Goal: Information Seeking & Learning: Learn about a topic

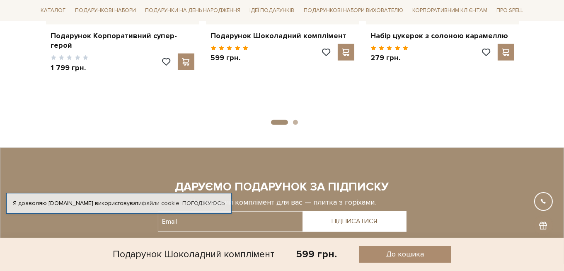
scroll to position [787, 0]
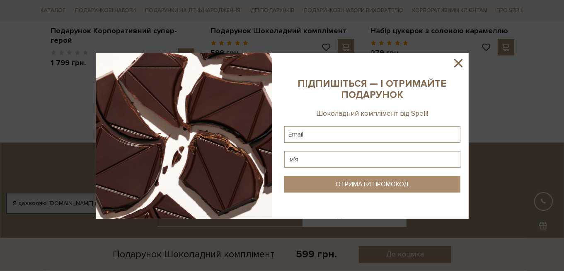
click at [465, 63] on div at bounding box center [282, 136] width 373 height 166
click at [460, 63] on icon at bounding box center [459, 63] width 14 height 14
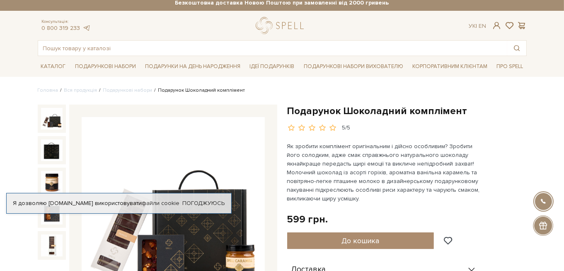
scroll to position [0, 0]
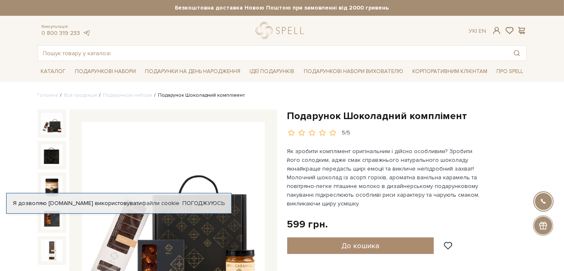
click at [380, 124] on div "Подарунок Шоколадний комплімент 5/5" at bounding box center [407, 122] width 240 height 27
drag, startPoint x: 380, startPoint y: 124, endPoint x: 376, endPoint y: 112, distance: 13.2
click at [376, 112] on h1 "Подарунок Шоколадний комплімент" at bounding box center [407, 115] width 240 height 13
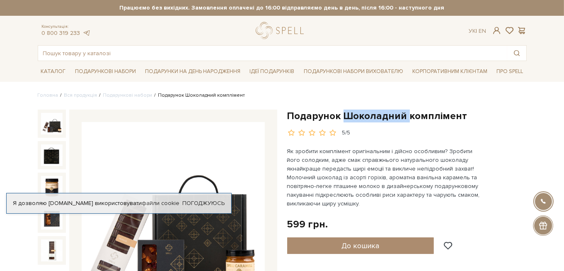
click at [376, 112] on h1 "Подарунок Шоколадний комплімент" at bounding box center [407, 115] width 240 height 13
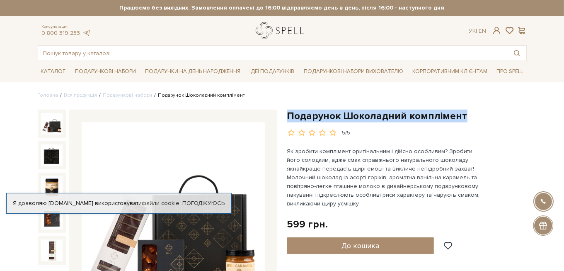
click at [265, 32] on link "logo" at bounding box center [282, 30] width 52 height 17
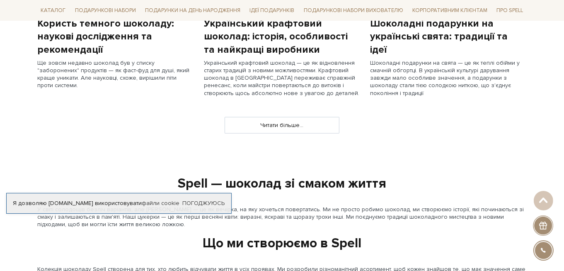
scroll to position [829, 0]
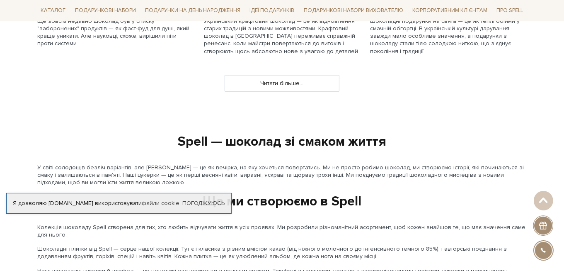
drag, startPoint x: 355, startPoint y: 79, endPoint x: 347, endPoint y: 80, distance: 8.0
click at [354, 79] on div "Читати більше..." at bounding box center [282, 78] width 499 height 27
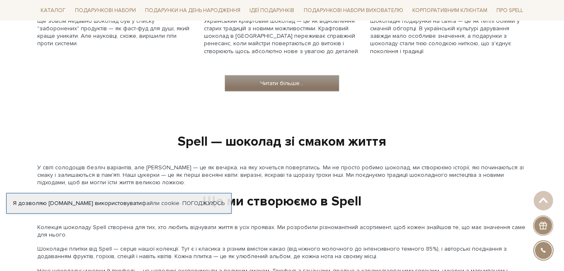
click at [338, 90] on link "Читати більше..." at bounding box center [282, 83] width 114 height 16
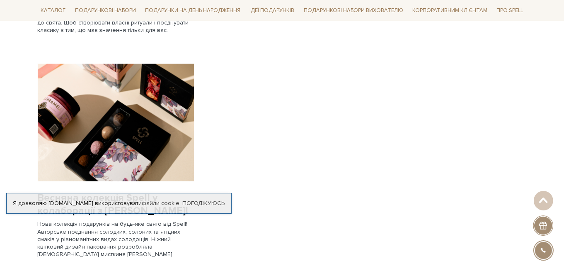
scroll to position [705, 0]
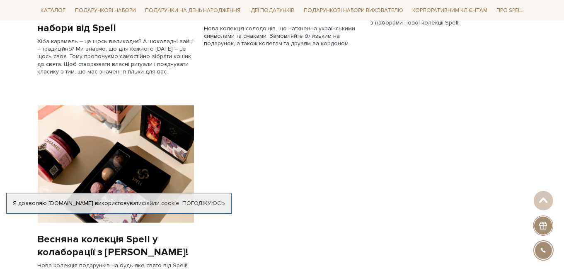
click at [144, 119] on img at bounding box center [116, 163] width 156 height 117
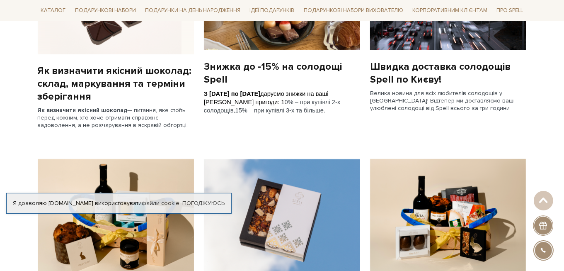
scroll to position [539, 0]
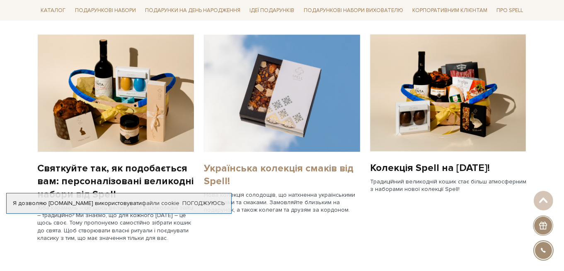
click at [283, 163] on link "Українська колекція смаків від Spell!" at bounding box center [282, 175] width 156 height 26
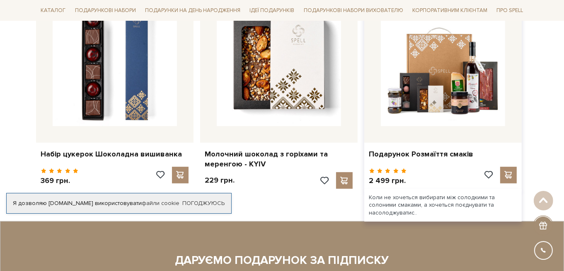
scroll to position [456, 0]
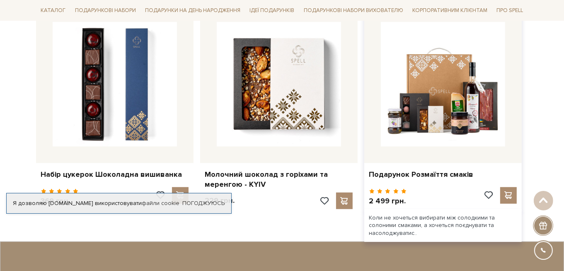
click at [467, 148] on div at bounding box center [443, 84] width 158 height 158
click at [438, 116] on img at bounding box center [443, 84] width 124 height 124
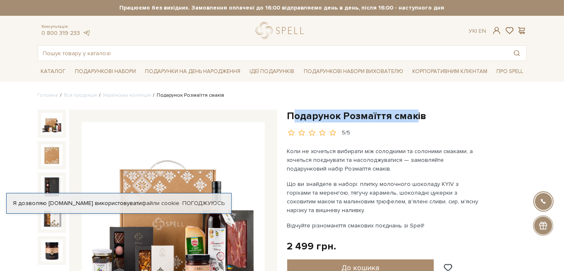
drag, startPoint x: 294, startPoint y: 114, endPoint x: 415, endPoint y: 114, distance: 121.1
click at [415, 114] on h1 "Подарунок Розмаїття смаків" at bounding box center [407, 115] width 240 height 13
drag, startPoint x: 415, startPoint y: 114, endPoint x: 386, endPoint y: 117, distance: 29.1
click at [386, 117] on h1 "Подарунок Розмаїття смаків" at bounding box center [407, 115] width 240 height 13
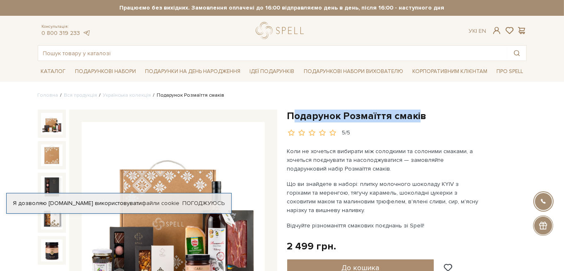
click at [386, 117] on h1 "Подарунок Розмаїття смаків" at bounding box center [407, 115] width 240 height 13
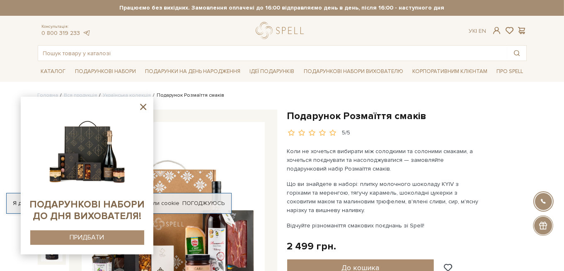
click at [143, 108] on icon at bounding box center [143, 107] width 10 height 10
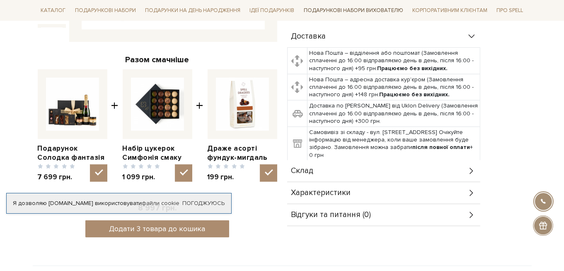
scroll to position [373, 0]
